Goal: Find specific page/section: Find specific page/section

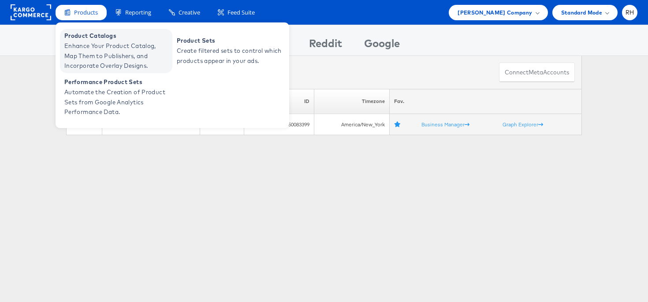
click at [89, 39] on span "Product Catalogs" at bounding box center [117, 36] width 106 height 10
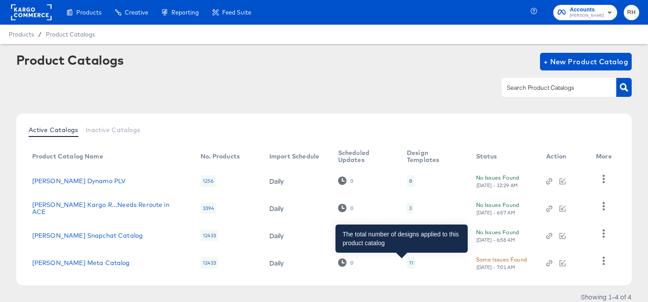
click at [409, 262] on div "11" at bounding box center [411, 263] width 4 height 7
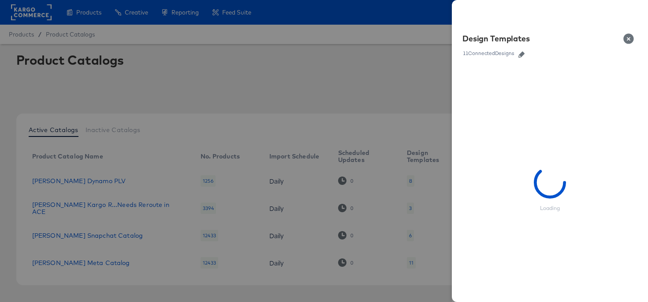
click at [524, 51] on link at bounding box center [521, 53] width 13 height 10
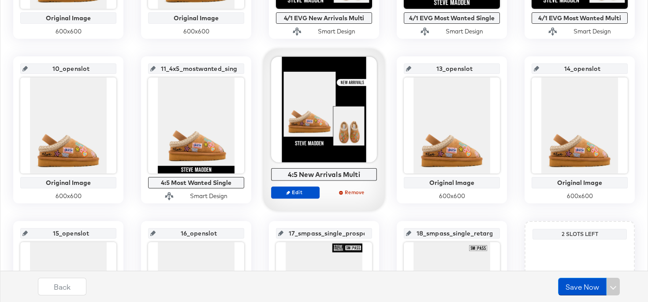
scroll to position [612, 0]
